Goal: Check status

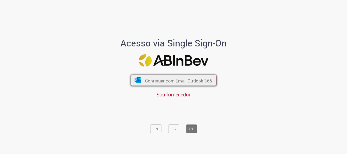
click at [157, 80] on font "Continuar com Email Outlook 365" at bounding box center [178, 81] width 67 height 6
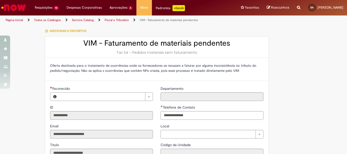
type input "**********"
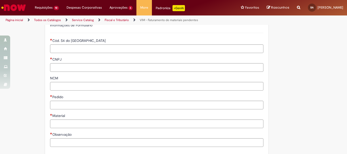
scroll to position [152, 0]
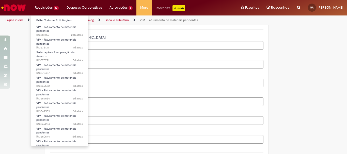
click at [52, 7] on li "Requisições 10 Exibir Todas as Solicitações VIM - Faturamento de materiais pend…" at bounding box center [47, 7] width 32 height 15
click at [54, 19] on link "Exibir Todas as Solicitações" at bounding box center [59, 21] width 57 height 6
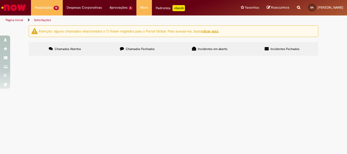
click at [0, 0] on span "R13573131" at bounding box center [0, 0] width 0 height 0
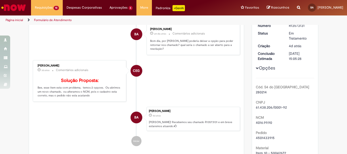
scroll to position [51, 0]
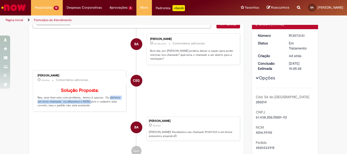
drag, startPoint x: 104, startPoint y: 100, endPoint x: 86, endPoint y: 106, distance: 18.8
click at [86, 106] on p "Solução Proposta: Bee, esse item esta com problema, temos 2 opçoes. Ou abrimos …" at bounding box center [80, 98] width 84 height 20
copy p "u abrimos um novo chamado, ou alteramos o NCM"
click at [229, 108] on li "CEG [PERSON_NAME] 3d atrás 3 dias atrás Comentários adicionais Solução Proposta…" at bounding box center [136, 91] width 207 height 42
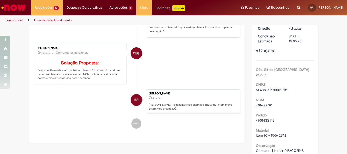
scroll to position [76, 0]
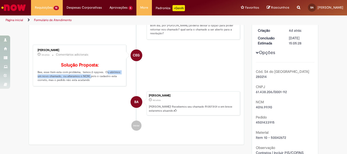
drag, startPoint x: 102, startPoint y: 76, endPoint x: 87, endPoint y: 80, distance: 16.1
click at [87, 80] on p "Solução Proposta: Bee, esse item esta com problema, temos 2 opçoes. Ou abrimos …" at bounding box center [80, 73] width 84 height 20
click at [170, 70] on li "CEG [PERSON_NAME] 3d atrás 3 dias atrás Comentários adicionais Solução Proposta…" at bounding box center [136, 66] width 207 height 42
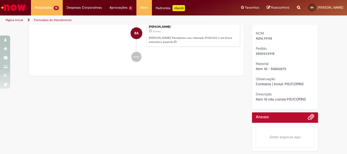
scroll to position [119, 0]
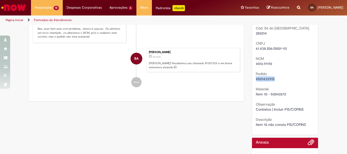
drag, startPoint x: 254, startPoint y: 79, endPoint x: 275, endPoint y: 79, distance: 21.1
click at [275, 79] on div "4501433915" at bounding box center [284, 78] width 59 height 5
copy span "4501433915"
